Goal: Task Accomplishment & Management: Complete application form

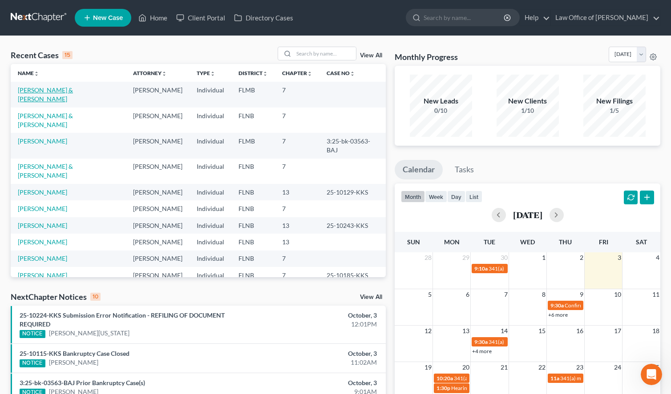
click at [73, 88] on link "[PERSON_NAME] & [PERSON_NAME]" at bounding box center [45, 94] width 55 height 16
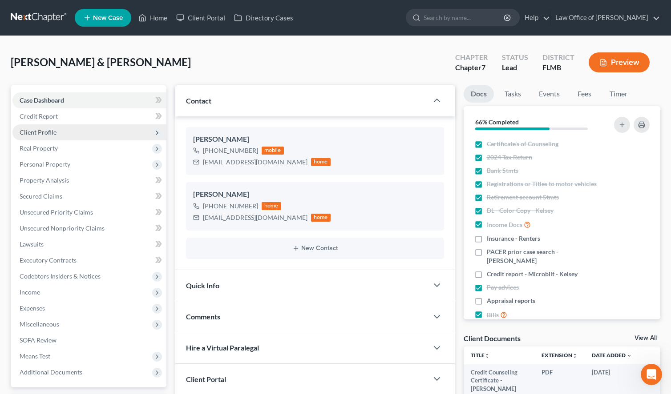
click at [101, 131] on span "Client Profile" at bounding box center [89, 132] width 154 height 16
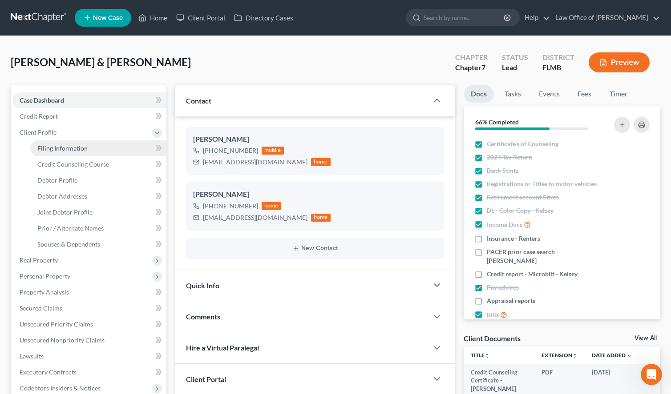
click at [103, 147] on link "Filing Information" at bounding box center [98, 149] width 136 height 16
select select "1"
select select "0"
select select "9"
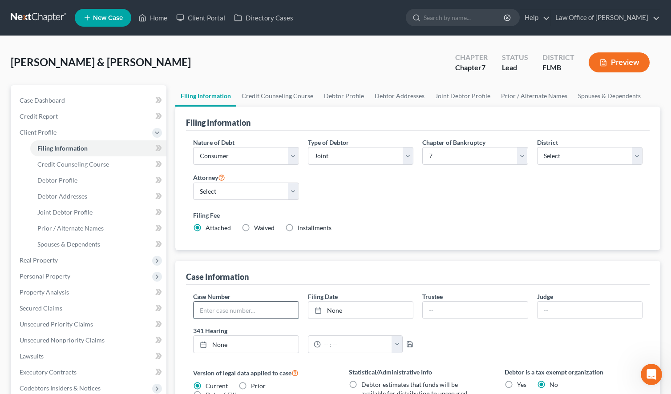
click at [285, 309] on input "text" at bounding box center [245, 310] width 105 height 17
paste input "3:25-bk-03583"
type input "3:25-bk-03583"
click at [389, 315] on link "None" at bounding box center [360, 310] width 105 height 17
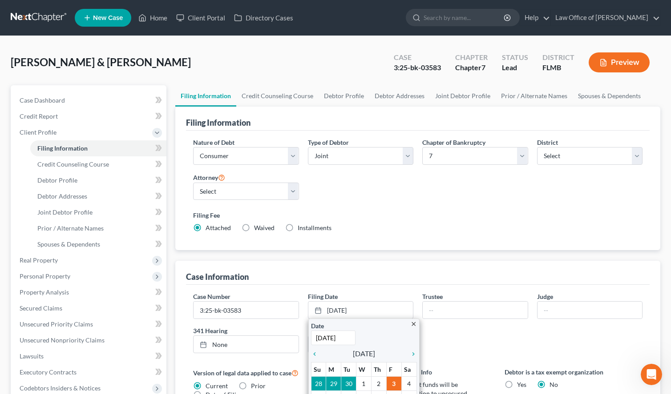
click at [460, 221] on div "Filing Fee Attached Waived Waived Installments Installments" at bounding box center [417, 222] width 449 height 22
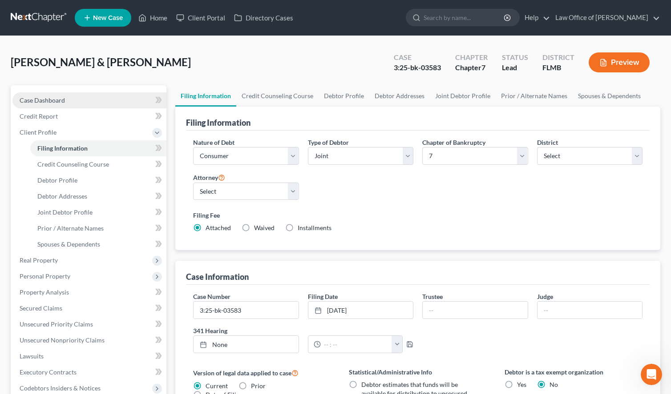
click at [50, 104] on span "Case Dashboard" at bounding box center [42, 100] width 45 height 8
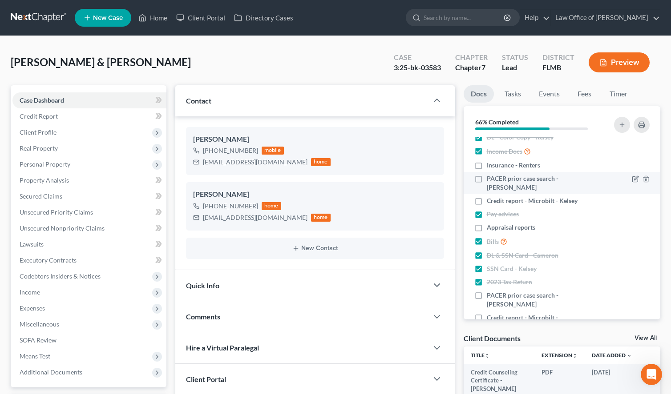
scroll to position [75, 0]
click at [14, 16] on link at bounding box center [39, 18] width 57 height 16
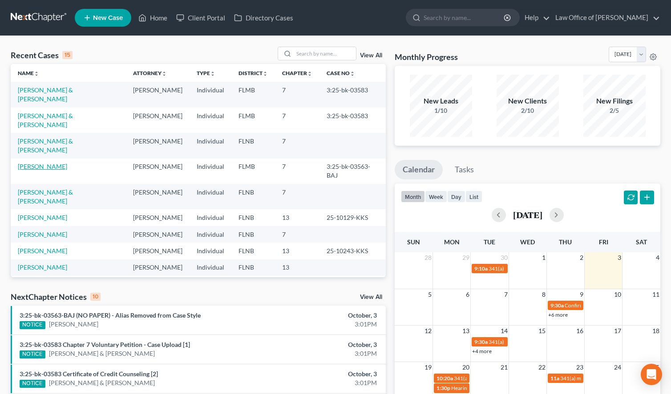
click at [59, 163] on link "[PERSON_NAME]" at bounding box center [42, 167] width 49 height 8
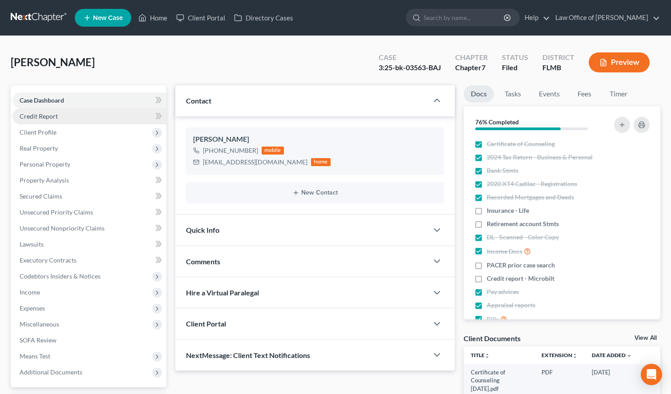
click at [85, 123] on link "Credit Report" at bounding box center [89, 116] width 154 height 16
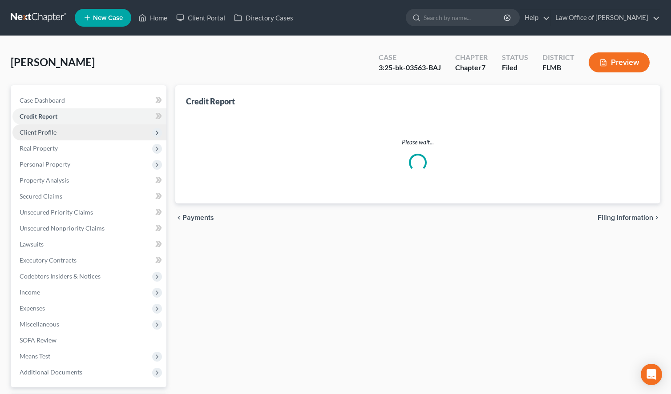
click at [85, 136] on span "Client Profile" at bounding box center [89, 132] width 154 height 16
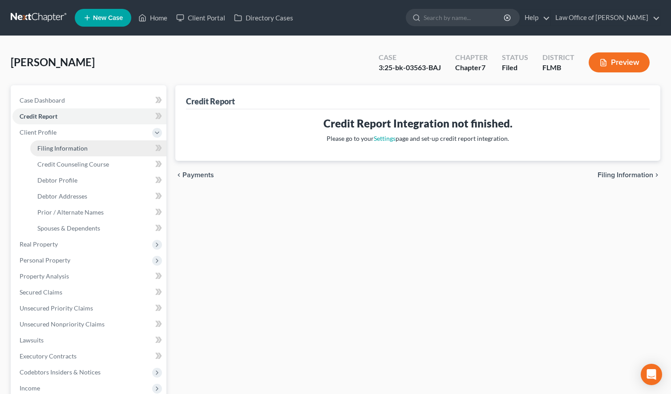
click at [85, 149] on span "Filing Information" at bounding box center [62, 149] width 50 height 8
select select "1"
select select "0"
select select "15"
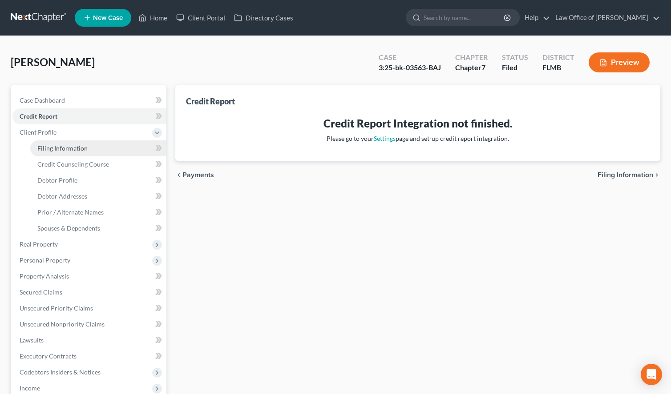
select select "1"
select select "9"
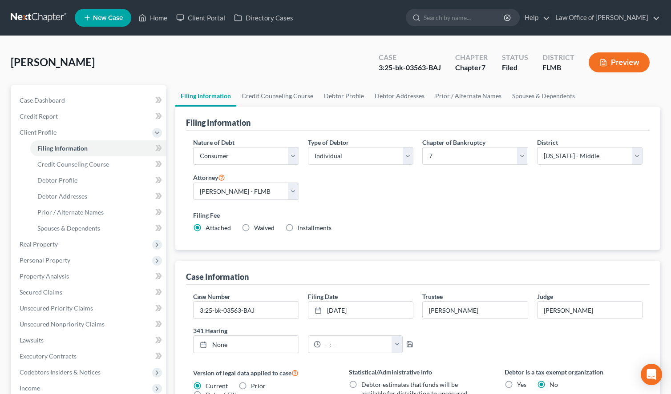
click at [658, 165] on div "Filing Information Nature of Debt Select Business Consumer Other Nature of Busi…" at bounding box center [417, 179] width 485 height 144
type input "[DATE]"
click at [232, 344] on link "[DATE]" at bounding box center [245, 344] width 105 height 17
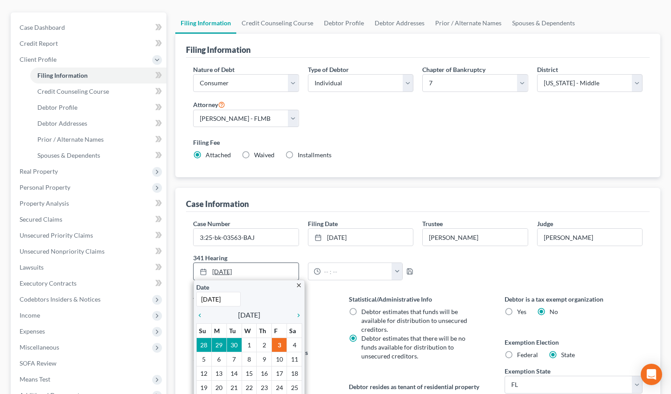
scroll to position [91, 0]
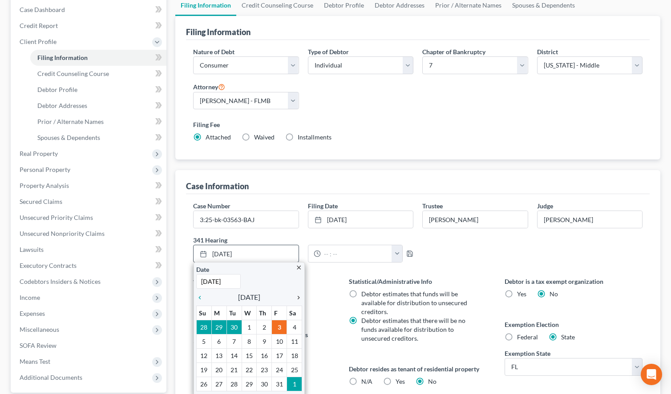
click at [300, 293] on div "chevron_right" at bounding box center [296, 297] width 12 height 8
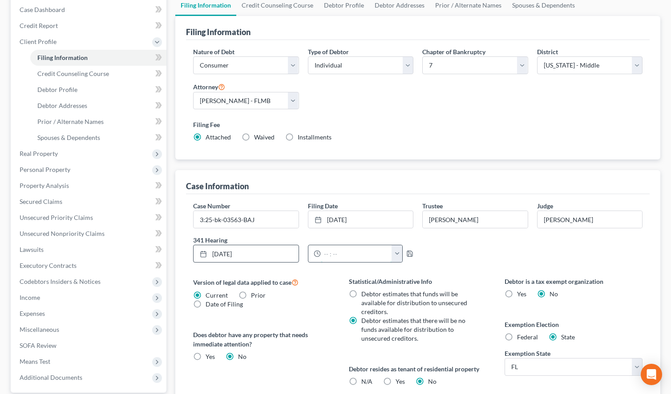
click at [348, 254] on input "text" at bounding box center [357, 253] width 72 height 17
type input "12:30 PM"
click at [411, 255] on polyline "button" at bounding box center [409, 255] width 3 height 2
click at [544, 118] on div "Filing Fee Attached Waived Waived Installments Installments" at bounding box center [418, 132] width 458 height 32
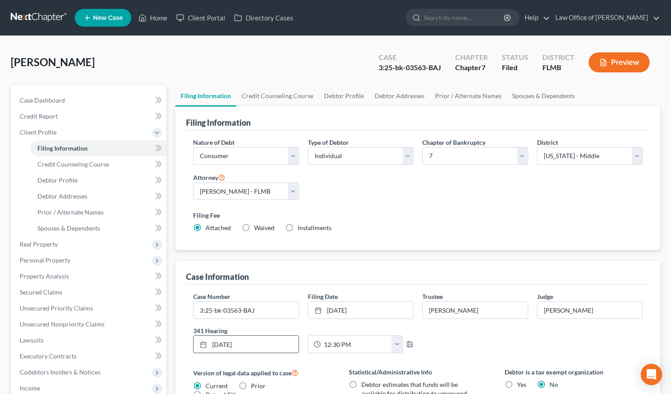
click at [32, 19] on link at bounding box center [39, 18] width 57 height 16
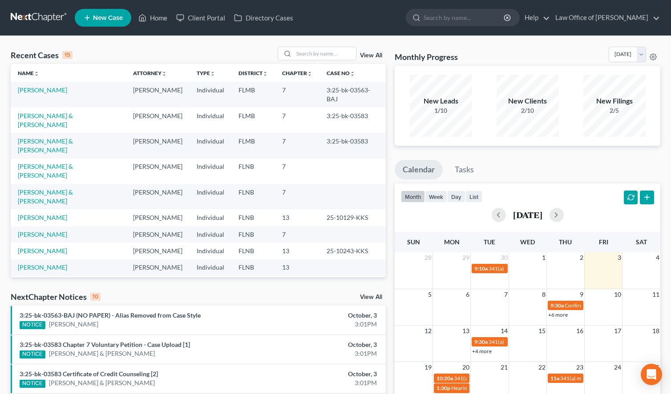
click at [415, 30] on nav "Home New Case Client Portal Directory Cases Law Office of Sharon T. Sperling in…" at bounding box center [335, 18] width 671 height 36
